Goal: Task Accomplishment & Management: Complete application form

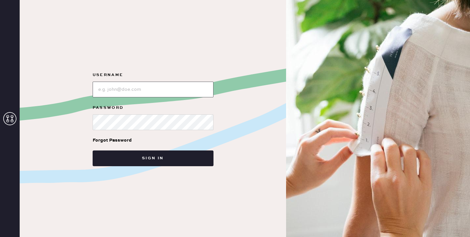
click at [185, 87] on input "loginName" at bounding box center [153, 90] width 121 height 16
type input "reformationsoho"
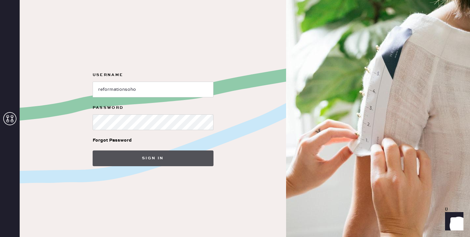
click at [175, 157] on button "Sign in" at bounding box center [153, 159] width 121 height 16
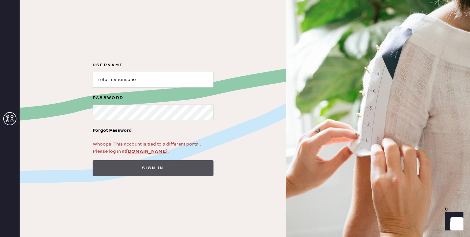
click at [190, 164] on button "Sign in" at bounding box center [153, 169] width 121 height 16
click at [160, 167] on button "Sign in" at bounding box center [153, 169] width 121 height 16
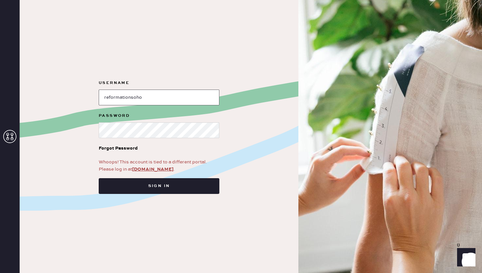
click at [179, 93] on input "loginName" at bounding box center [159, 98] width 121 height 16
click at [150, 169] on link "[DOMAIN_NAME]" at bounding box center [152, 169] width 41 height 6
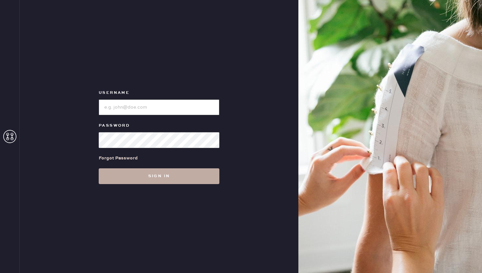
type input "reformationsoho"
click at [155, 182] on button "Sign in" at bounding box center [159, 176] width 121 height 16
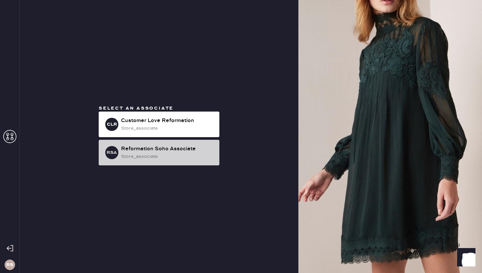
click at [182, 148] on div "Reformation Soho Associate" at bounding box center [167, 149] width 93 height 8
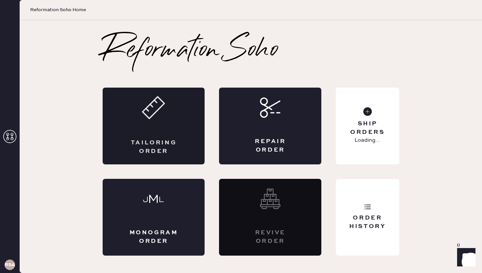
click at [152, 115] on icon at bounding box center [153, 107] width 23 height 23
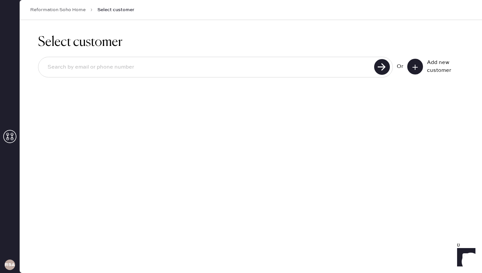
click at [413, 63] on button at bounding box center [416, 67] width 16 height 16
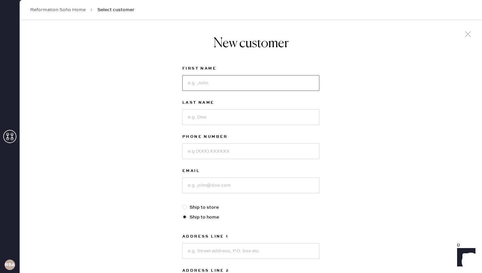
click at [253, 78] on input at bounding box center [250, 83] width 137 height 16
type input "Julia"
type input "Chung"
type input "8458203913"
type input "1juliachung@gmail.com"
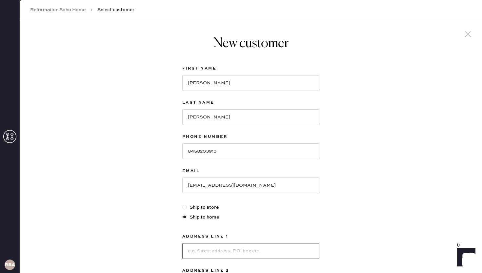
click at [192, 245] on input at bounding box center [250, 251] width 137 height 16
type input "777 S 3rd St Apt 2028"
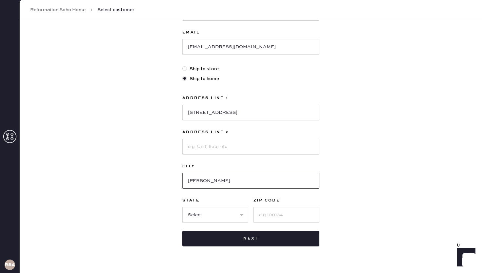
type input "Harrison"
click at [244, 224] on div "First Name Julia Last Name Chung Phone Number 8458203913 Email 1juliachung@gmai…" at bounding box center [250, 86] width 137 height 320
click at [242, 218] on select "Select AK AL AR AZ CA CO CT DC DE FL GA HI IA ID IL IN KS KY LA MA MD ME MI MN …" at bounding box center [215, 215] width 66 height 16
select select "NJ"
click at [182, 207] on select "Select AK AL AR AZ CA CO CT DC DE FL GA HI IA ID IL IN KS KY LA MA MD ME MI MN …" at bounding box center [215, 215] width 66 height 16
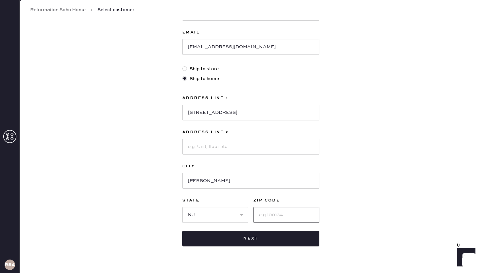
click at [264, 216] on input at bounding box center [287, 215] width 66 height 16
type input "07029"
click at [381, 154] on div "New customer First Name Julia Last Name Chung Phone Number 8458203913 Email 1ju…" at bounding box center [251, 85] width 463 height 407
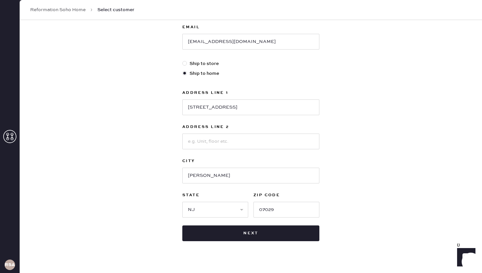
scroll to position [154, 0]
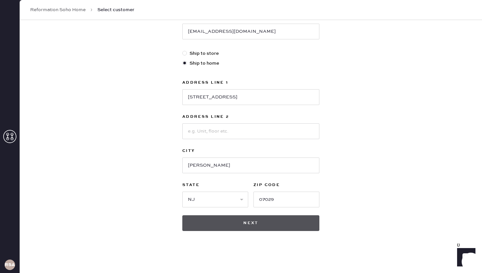
click at [247, 230] on button "Next" at bounding box center [250, 223] width 137 height 16
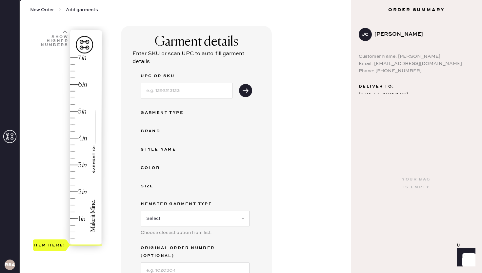
scroll to position [47, 0]
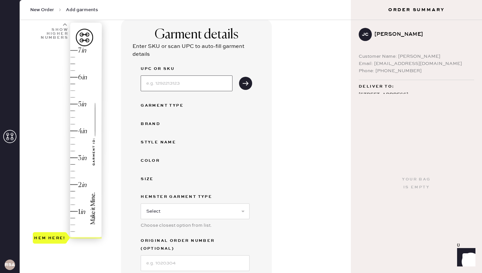
click at [165, 86] on input at bounding box center [187, 83] width 92 height 16
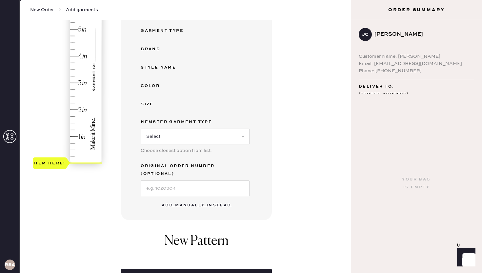
scroll to position [122, 0]
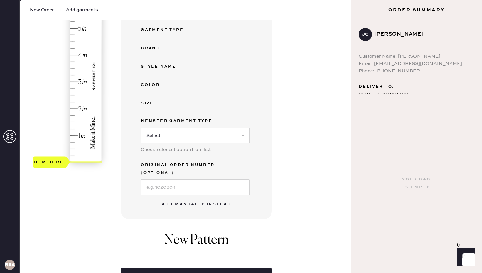
click at [195, 200] on button "Add manually instead" at bounding box center [197, 204] width 78 height 13
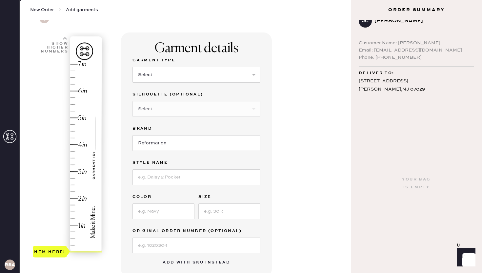
scroll to position [16, 0]
click at [187, 77] on select "Select Basic Skirt Jeans Leggings Pants Shorts Basic Sleeved Dress Basic Sleeve…" at bounding box center [197, 75] width 128 height 16
select select "4"
click at [133, 67] on select "Select Basic Skirt Jeans Leggings Pants Shorts Basic Sleeved Dress Basic Sleeve…" at bounding box center [197, 75] width 128 height 16
click at [179, 106] on select "Select Joggers Shorts Cropped Flare Boot Cut Straight Skinny Other" at bounding box center [197, 109] width 128 height 16
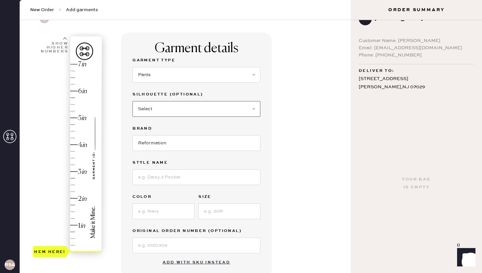
select select "11"
click at [133, 101] on select "Select Joggers Shorts Cropped Flare Boot Cut Straight Skinny Other" at bounding box center [197, 109] width 128 height 16
click at [161, 171] on input at bounding box center [197, 177] width 128 height 16
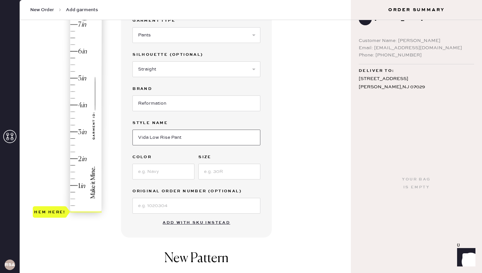
scroll to position [74, 0]
type input "Vida Low Rise Pant"
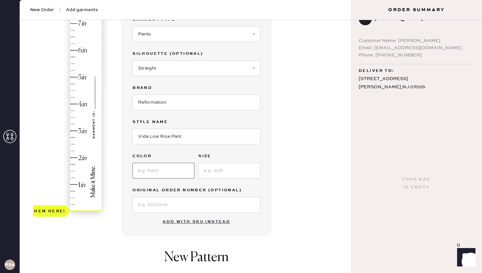
click at [161, 173] on input at bounding box center [164, 171] width 62 height 16
type input "Black"
click at [236, 167] on input at bounding box center [230, 171] width 62 height 16
type input "4"
click at [204, 201] on input at bounding box center [197, 205] width 128 height 16
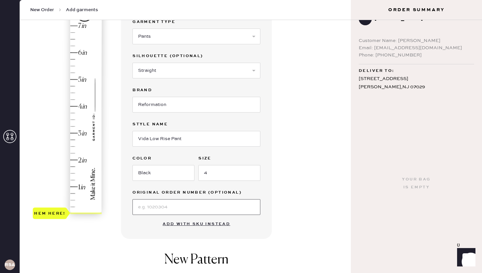
scroll to position [71, 0]
type input "S20401970"
click at [299, 200] on div "Garment details Garment Type Select Basic Skirt Jeans Leggings Pants Shorts Bas…" at bounding box center [233, 180] width 225 height 373
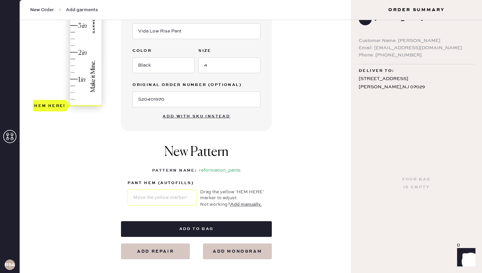
scroll to position [169, 0]
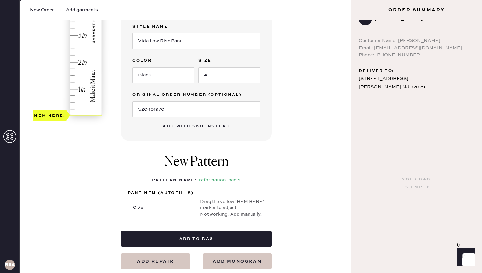
click at [70, 96] on div "Hem here!" at bounding box center [68, 22] width 70 height 194
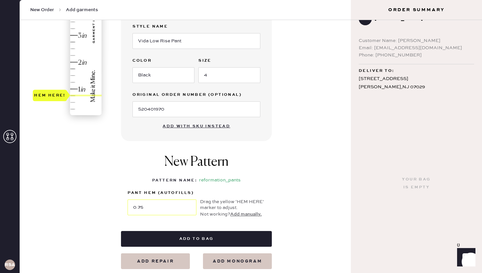
type input "0.5"
click at [72, 102] on div "Hem here!" at bounding box center [68, 22] width 70 height 194
click at [72, 99] on div "Hem here!" at bounding box center [68, 22] width 70 height 194
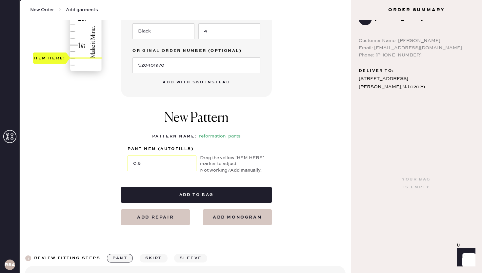
scroll to position [215, 0]
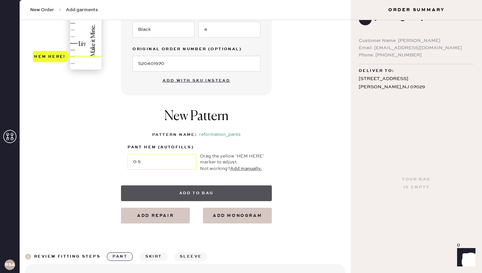
click at [213, 189] on button "Add to bag" at bounding box center [196, 193] width 151 height 16
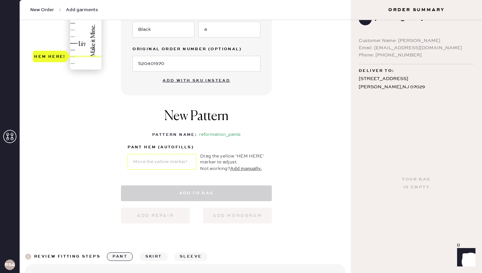
select select "4"
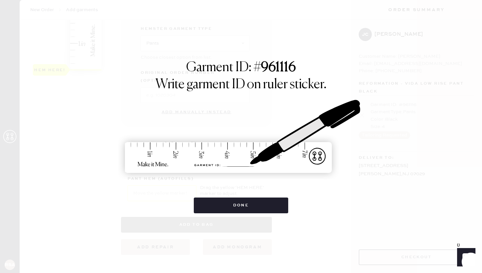
scroll to position [0, 0]
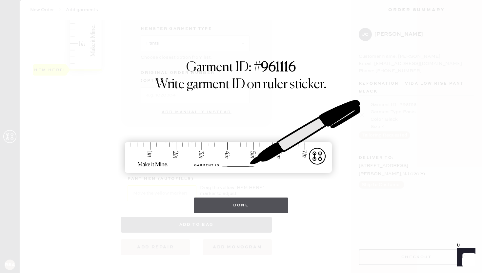
click at [232, 207] on button "Done" at bounding box center [241, 206] width 95 height 16
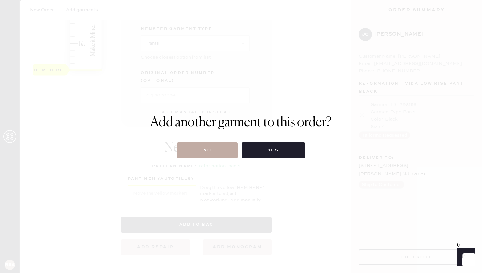
click at [215, 157] on button "No" at bounding box center [207, 150] width 61 height 16
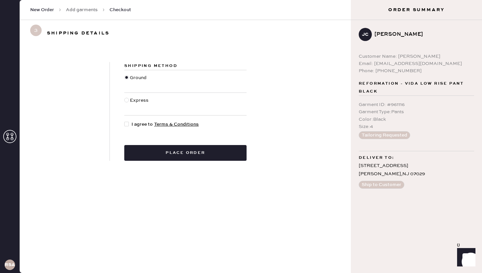
click at [133, 122] on span "I agree to Terms & Conditions" at bounding box center [165, 124] width 67 height 7
click at [125, 121] on input "I agree to Terms & Conditions" at bounding box center [124, 121] width 0 height 0
checkbox input "true"
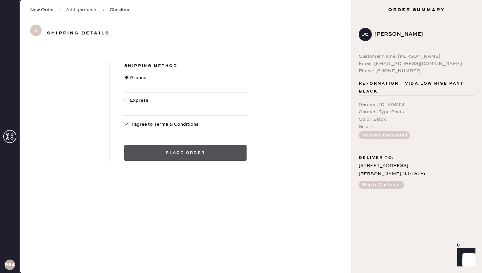
click at [174, 152] on button "Place order" at bounding box center [185, 153] width 122 height 16
